Goal: Transaction & Acquisition: Purchase product/service

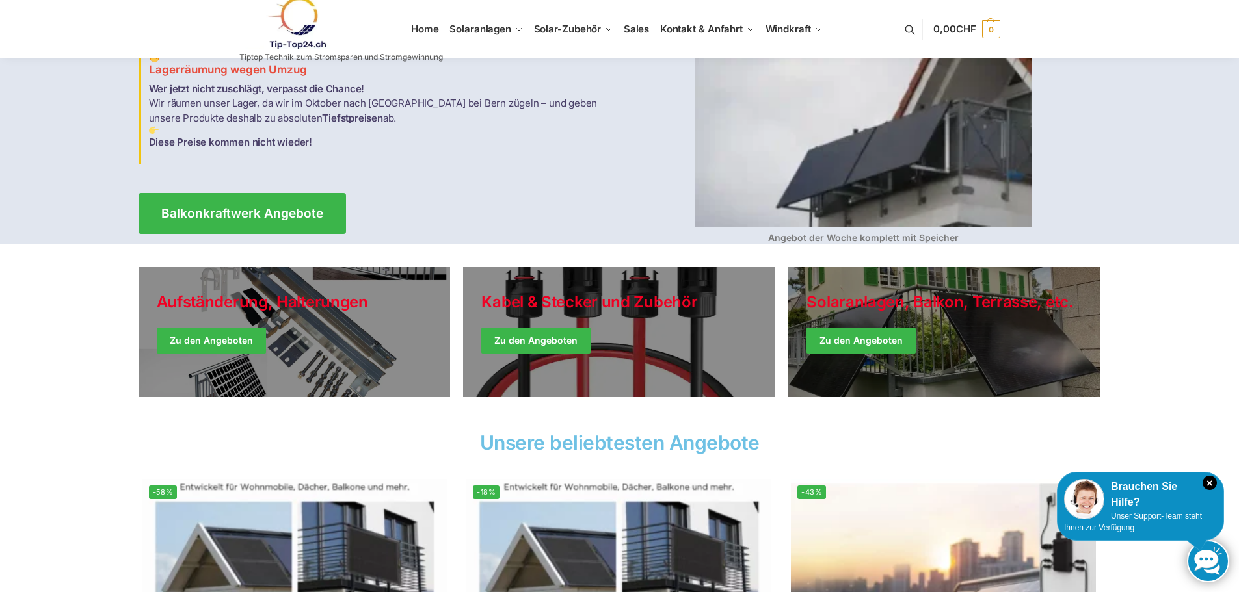
scroll to position [130, 0]
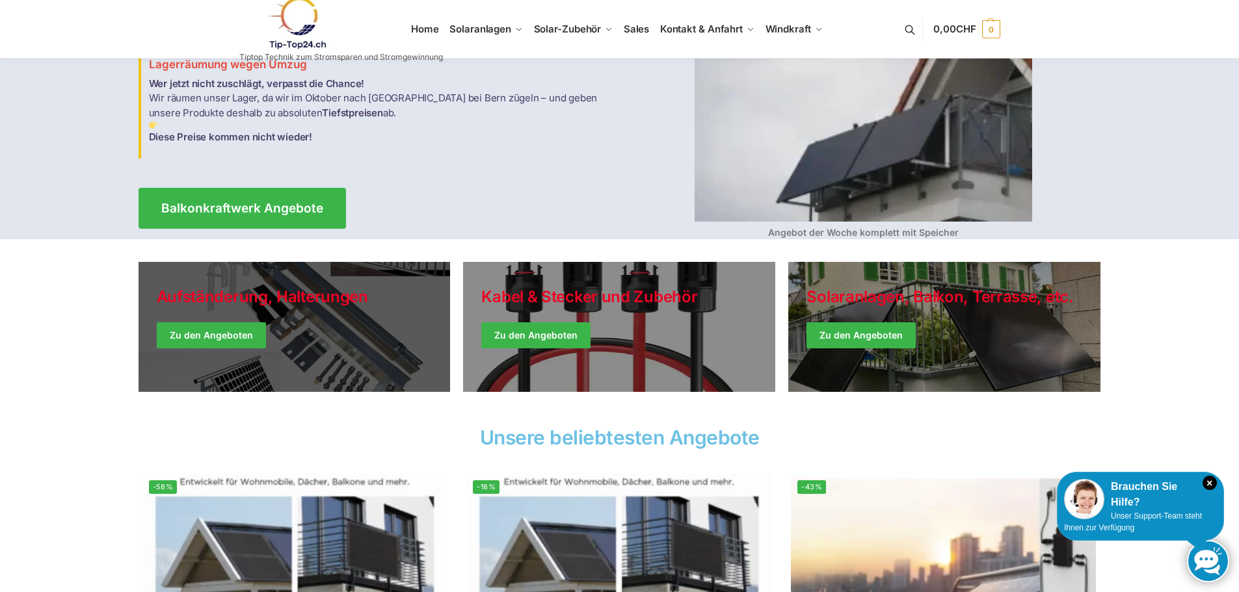
click at [219, 326] on link "Holiday Style" at bounding box center [295, 327] width 312 height 130
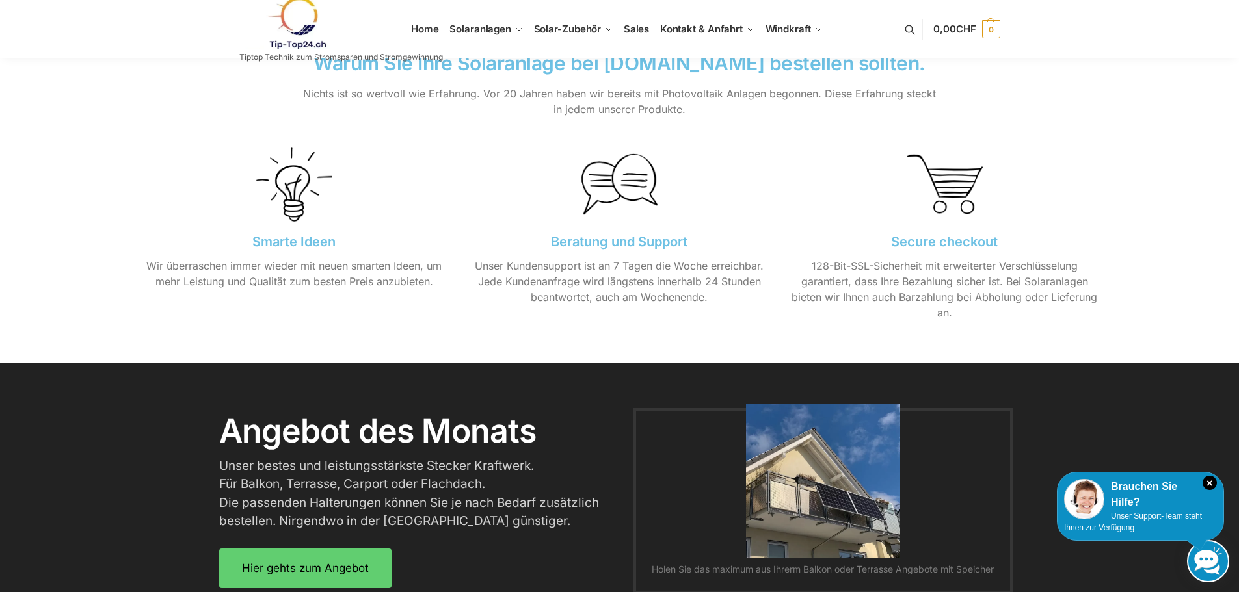
scroll to position [1431, 0]
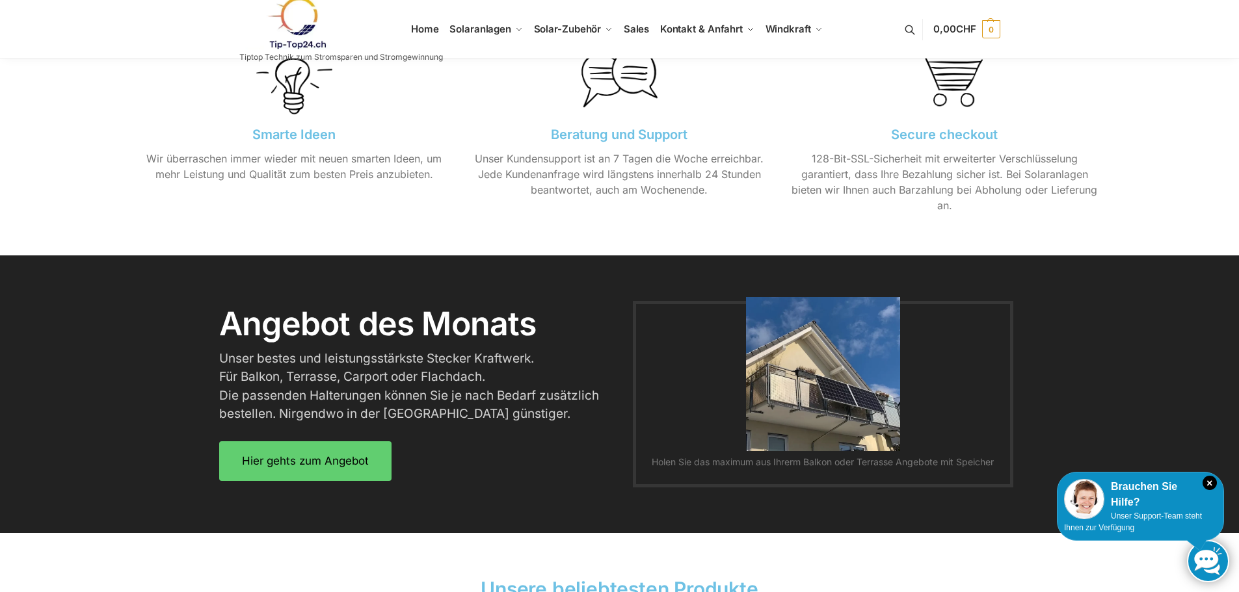
click at [850, 392] on img at bounding box center [823, 374] width 154 height 154
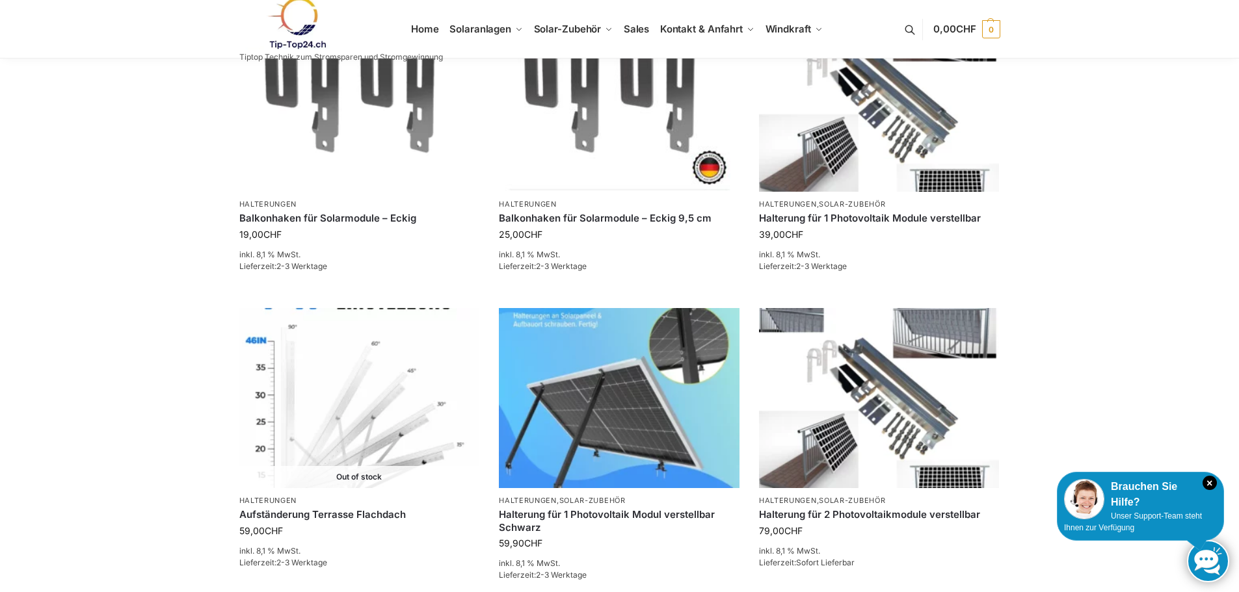
scroll to position [827, 0]
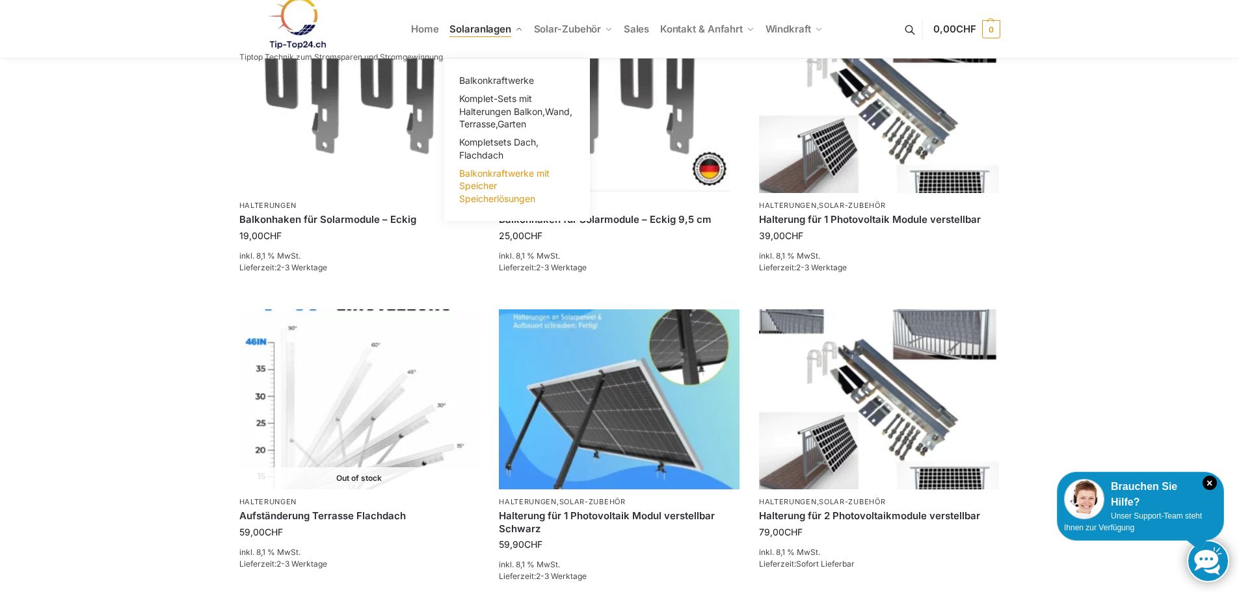
click at [472, 171] on span "Balkonkraftwerke mit Speicher Speicherlösungen" at bounding box center [504, 186] width 90 height 36
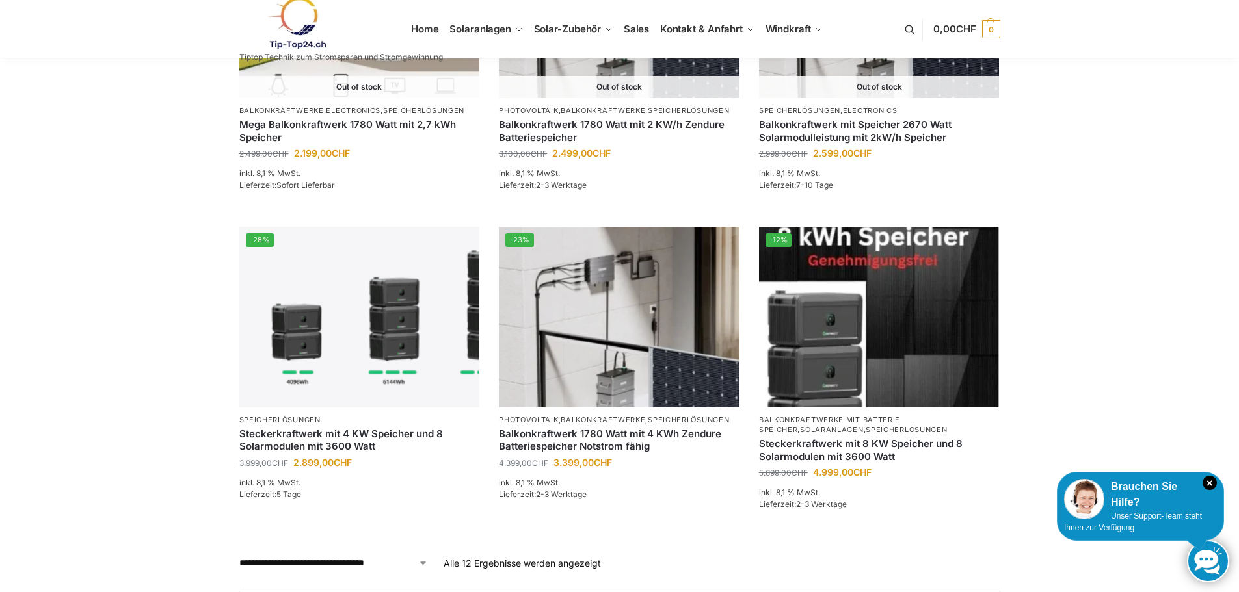
scroll to position [1171, 0]
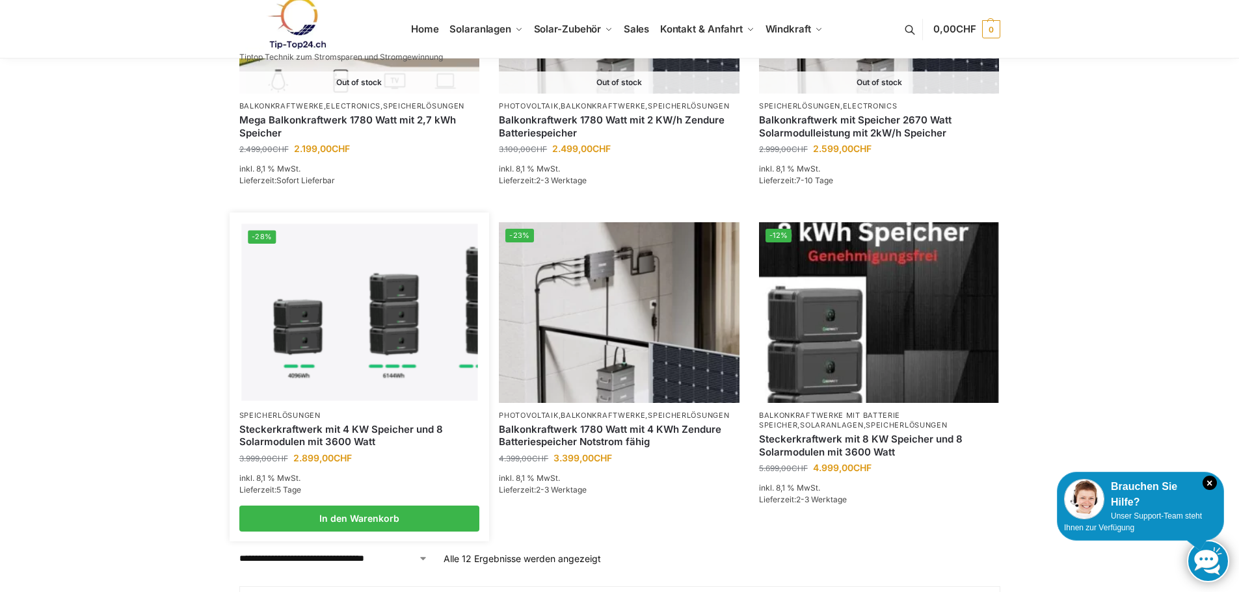
click at [336, 345] on img at bounding box center [359, 312] width 236 height 177
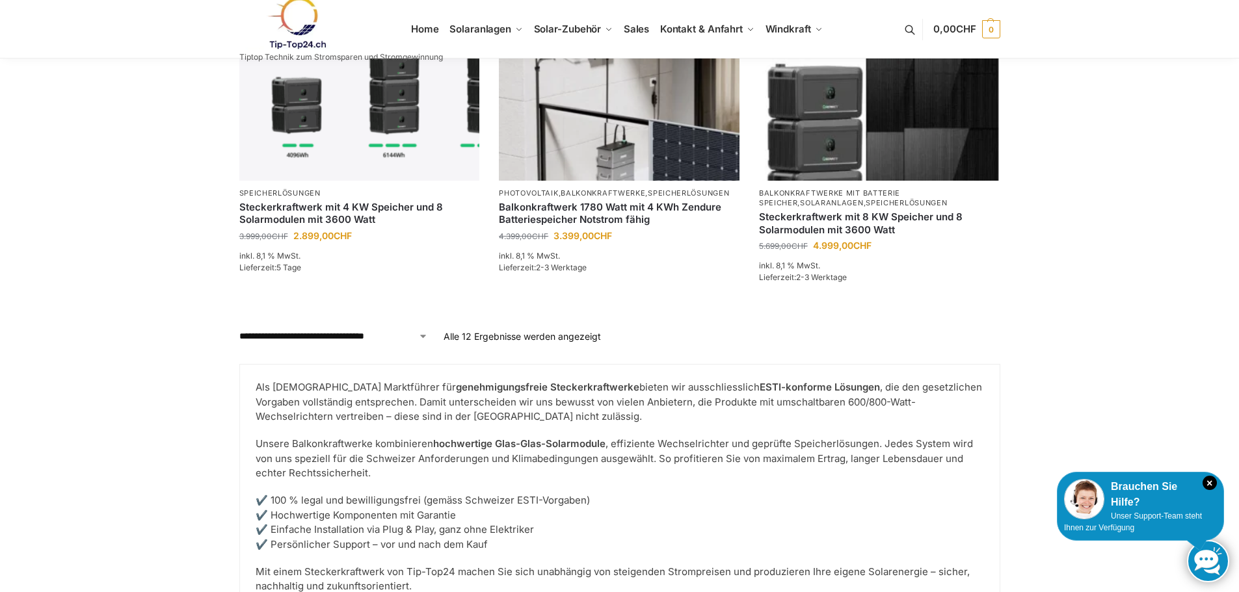
scroll to position [1496, 0]
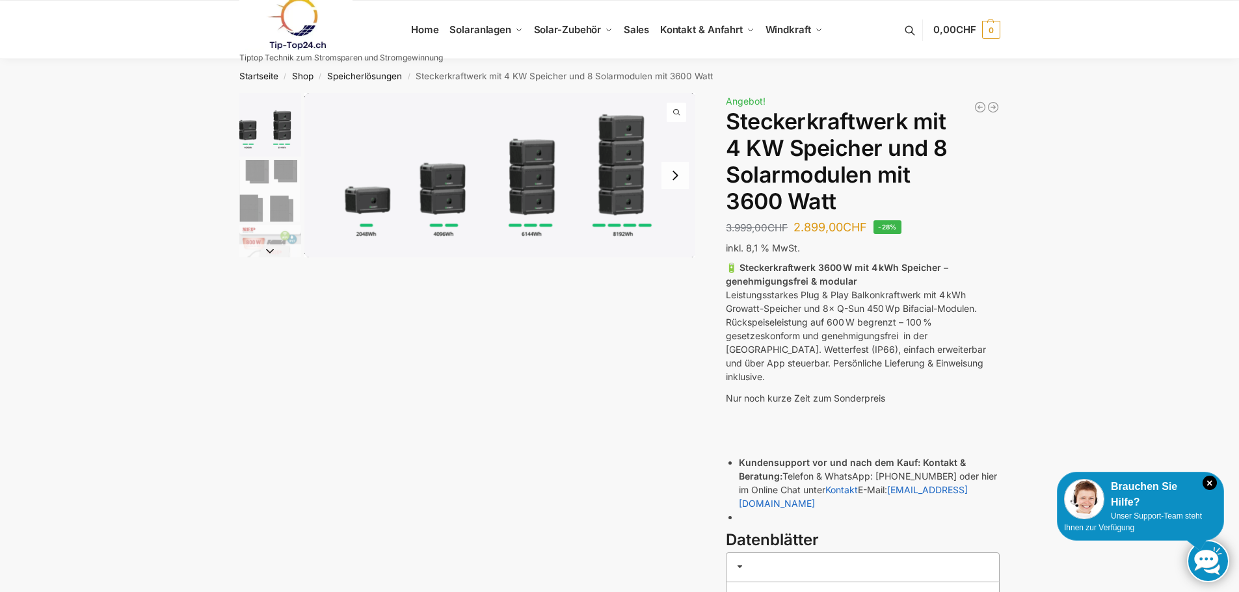
click at [263, 190] on img "2 / 9" at bounding box center [270, 191] width 62 height 62
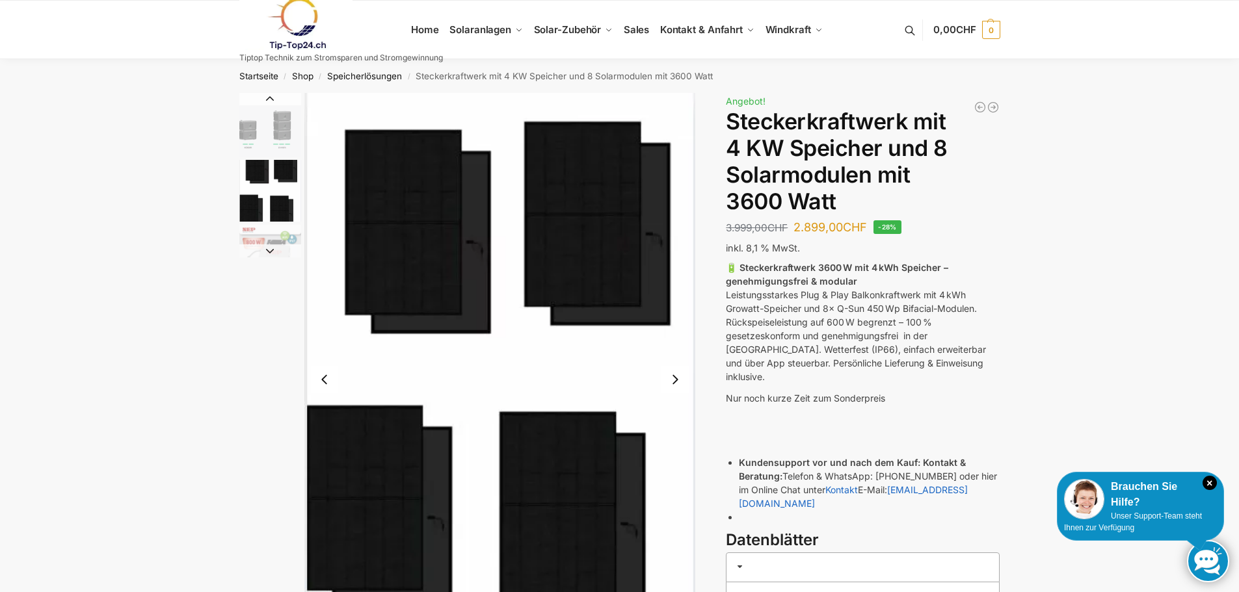
click at [674, 373] on button "Next slide" at bounding box center [674, 379] width 27 height 27
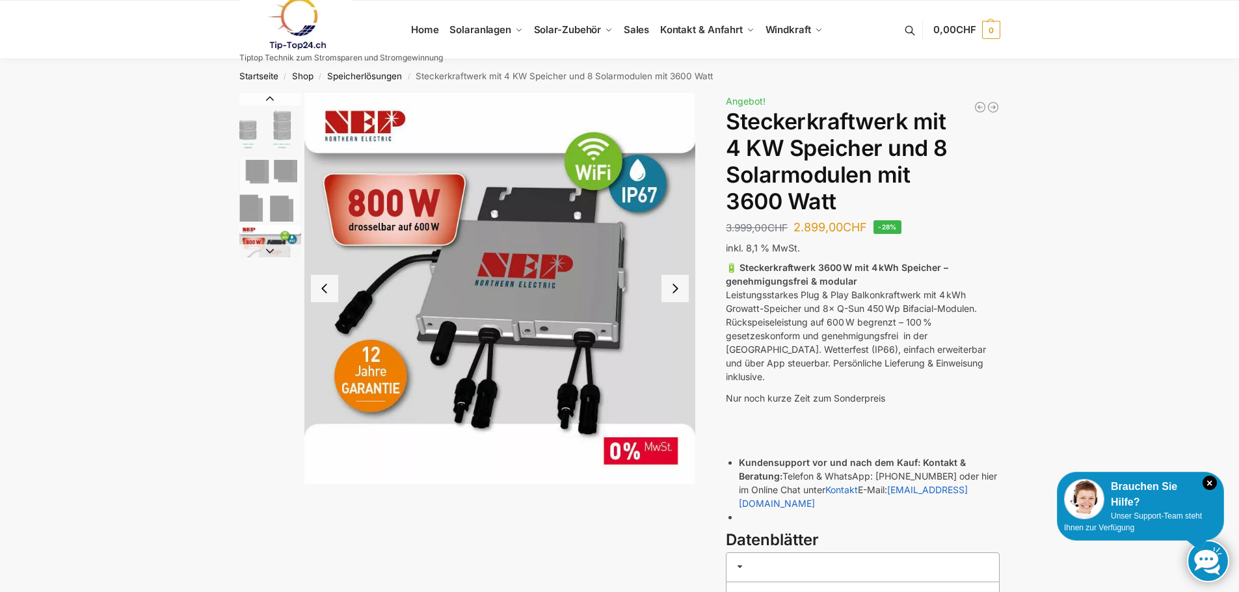
click at [676, 284] on button "Next slide" at bounding box center [674, 288] width 27 height 27
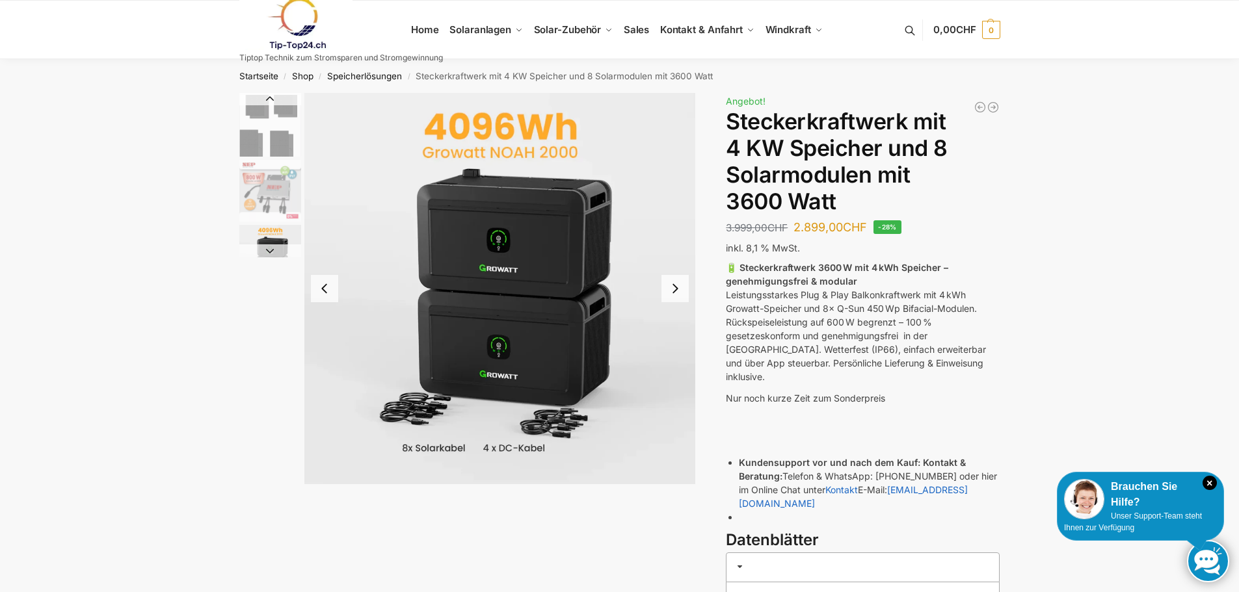
click at [675, 285] on button "Next slide" at bounding box center [674, 288] width 27 height 27
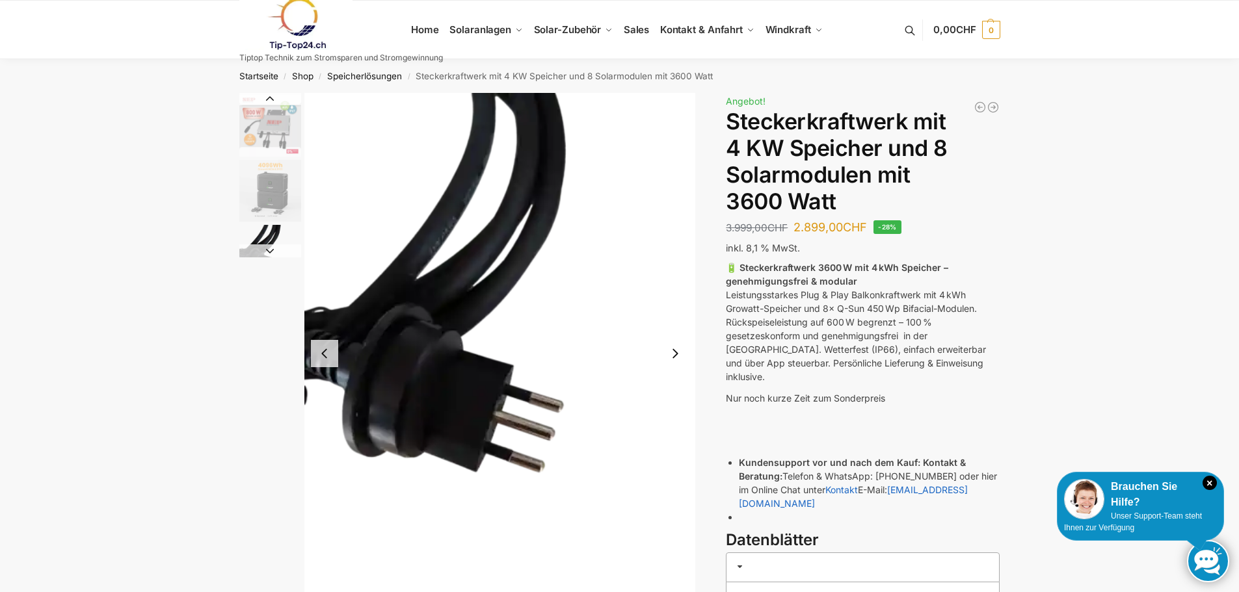
click at [675, 285] on img "5 / 9" at bounding box center [499, 354] width 391 height 522
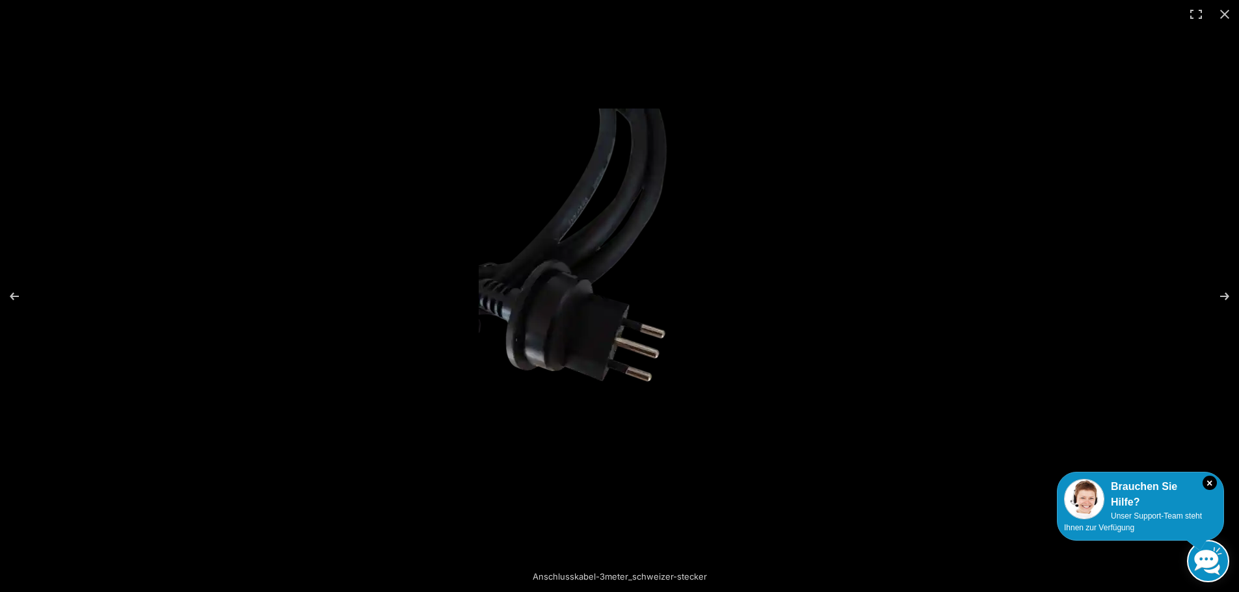
click at [693, 274] on img at bounding box center [620, 296] width 282 height 375
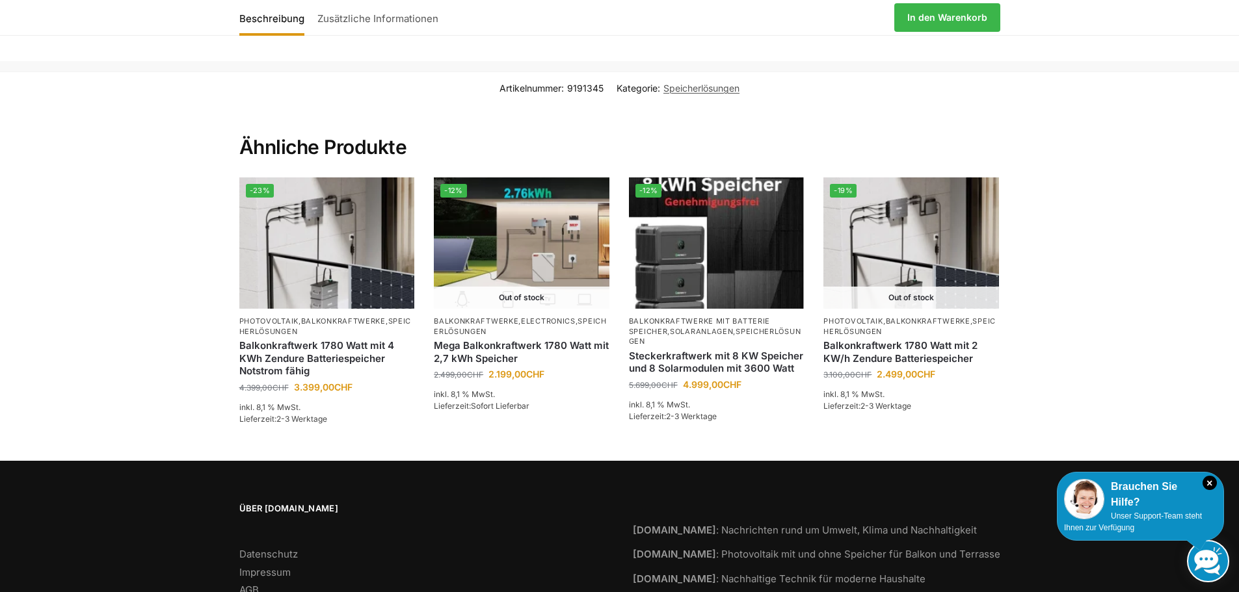
scroll to position [2330, 0]
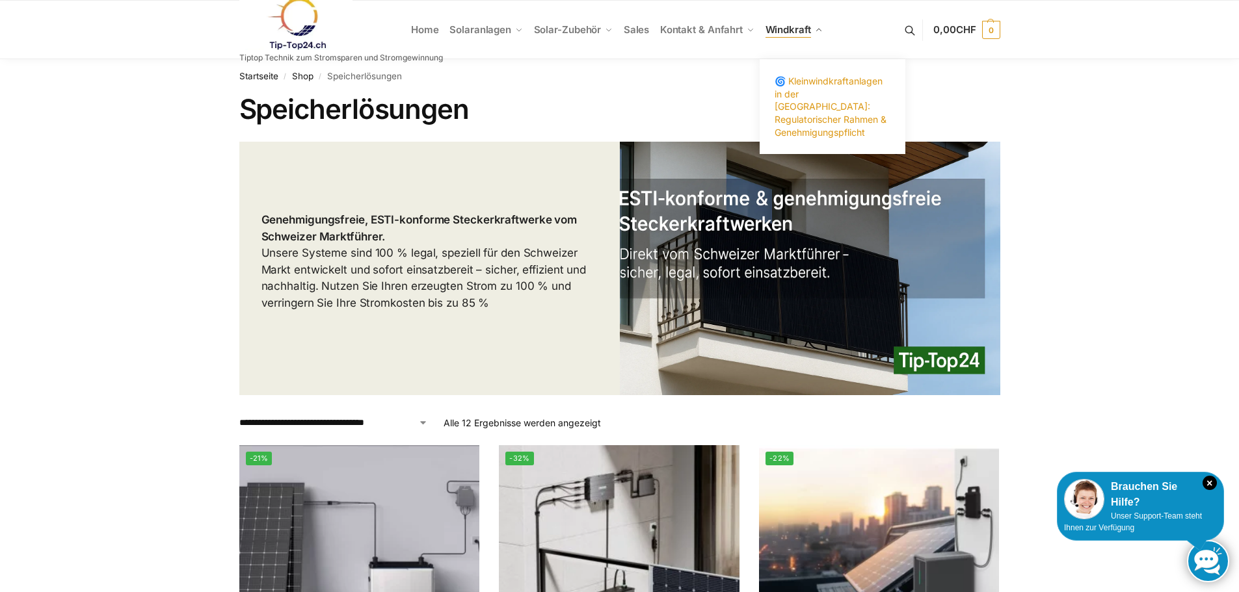
click at [802, 103] on span "🌀 Kleinwindkraftanlagen in der [GEOGRAPHIC_DATA]: Regulatorischer Rahmen & Gene…" at bounding box center [831, 106] width 112 height 62
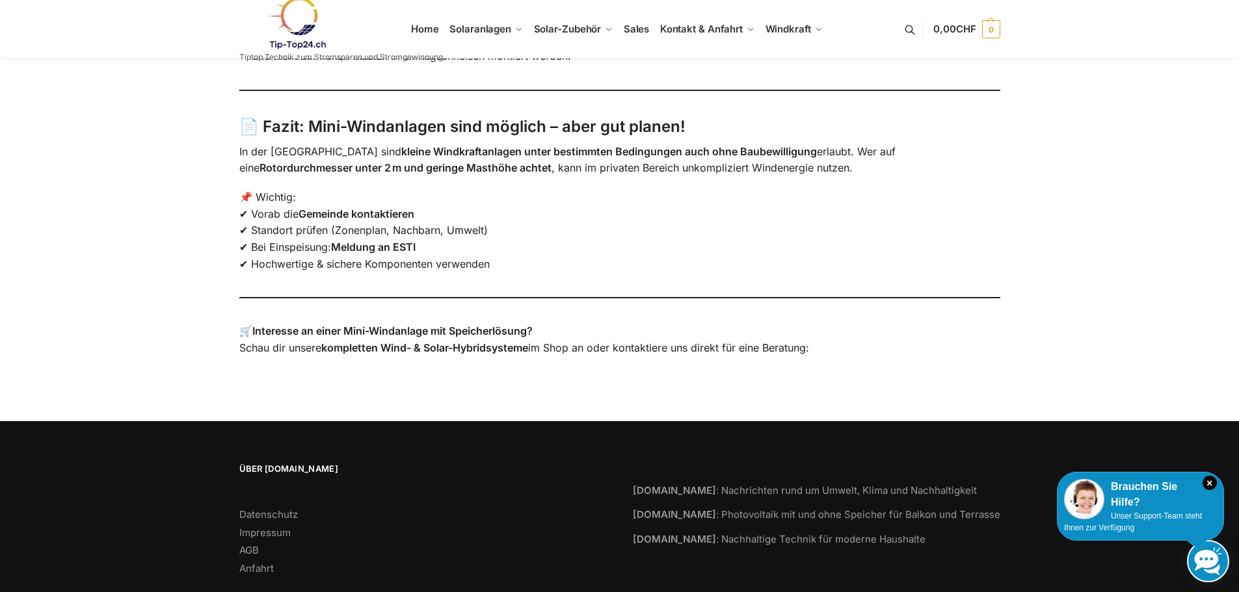
scroll to position [1264, 0]
